Goal: Check status: Check status

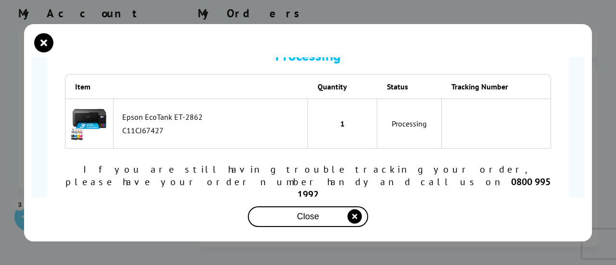
click at [299, 229] on div "Close" at bounding box center [308, 218] width 568 height 25
click at [305, 221] on span "Close" at bounding box center [308, 217] width 22 height 10
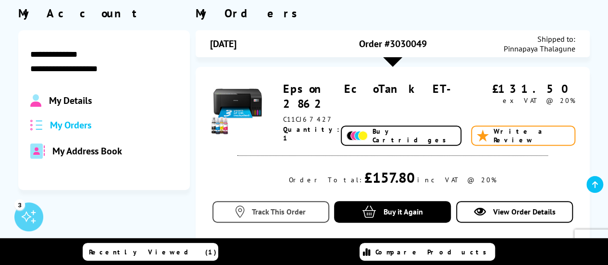
click at [294, 217] on link "Track This Order" at bounding box center [271, 212] width 117 height 22
click at [241, 214] on icon at bounding box center [240, 212] width 9 height 12
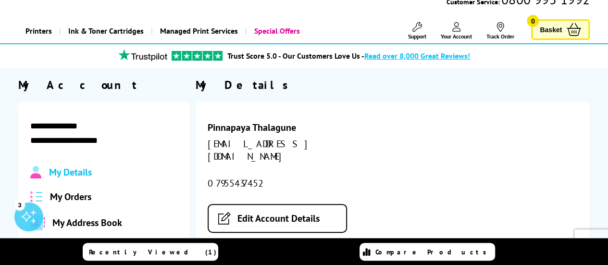
scroll to position [43, 0]
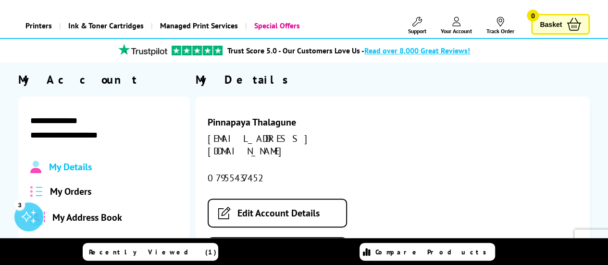
click at [84, 192] on span "My Orders" at bounding box center [70, 191] width 41 height 13
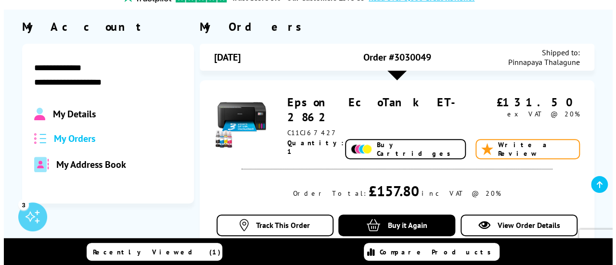
scroll to position [109, 0]
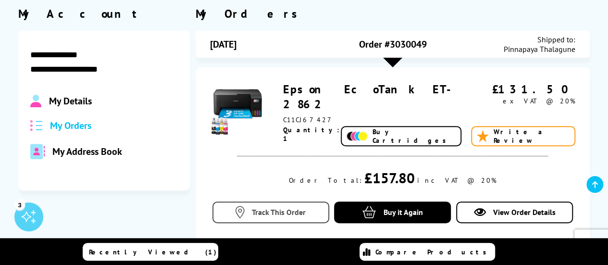
click at [293, 213] on span "Track This Order" at bounding box center [279, 212] width 54 height 10
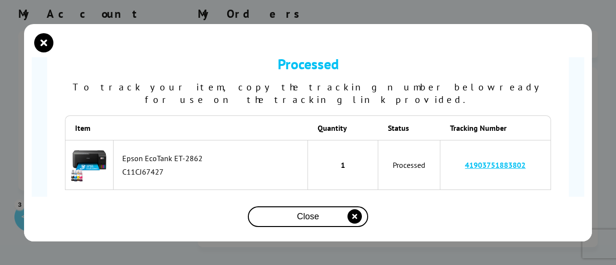
scroll to position [97, 0]
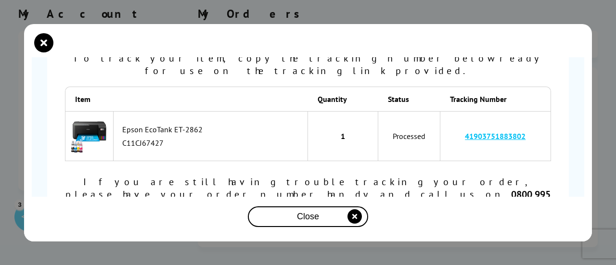
click at [504, 131] on link "41903751883802" at bounding box center [495, 136] width 61 height 10
